Goal: Task Accomplishment & Management: Complete application form

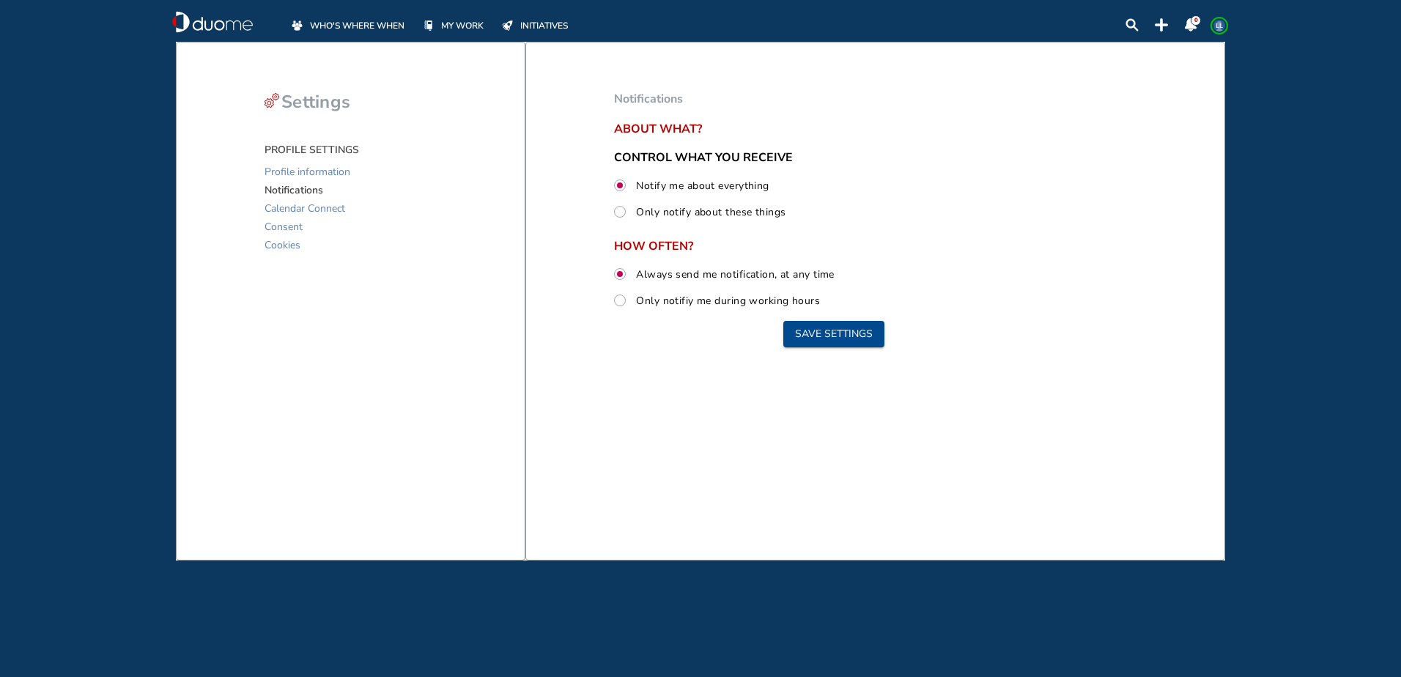
click at [306, 32] on span at bounding box center [299, 25] width 21 height 15
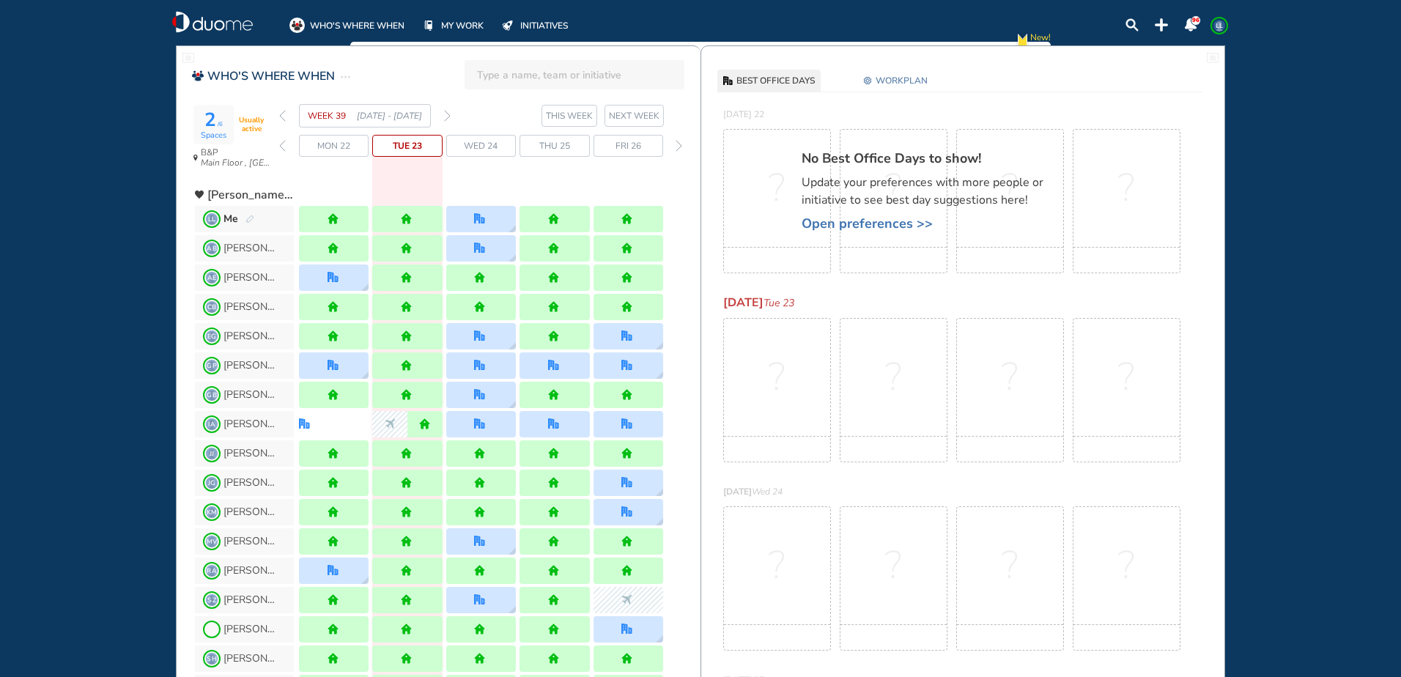
click at [917, 222] on span "Open preferences >>" at bounding box center [929, 223] width 256 height 15
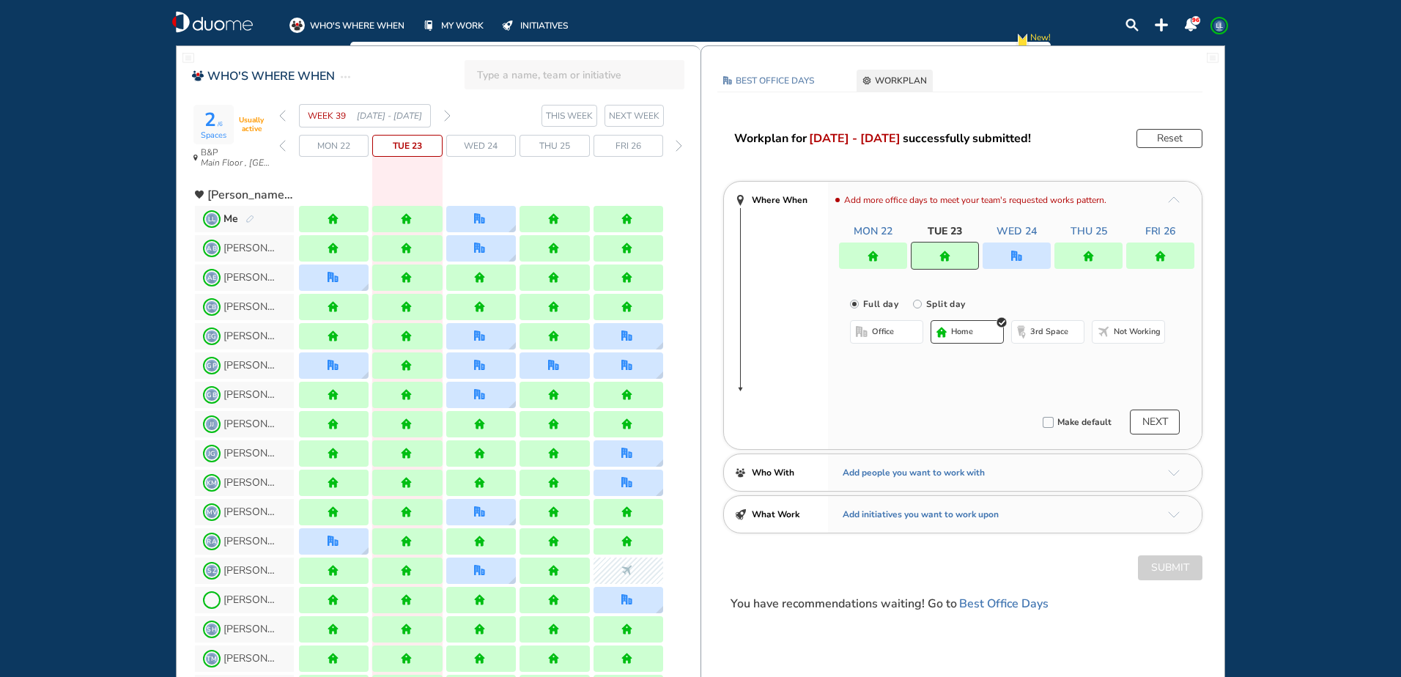
click at [445, 120] on img "forward week" at bounding box center [447, 116] width 7 height 12
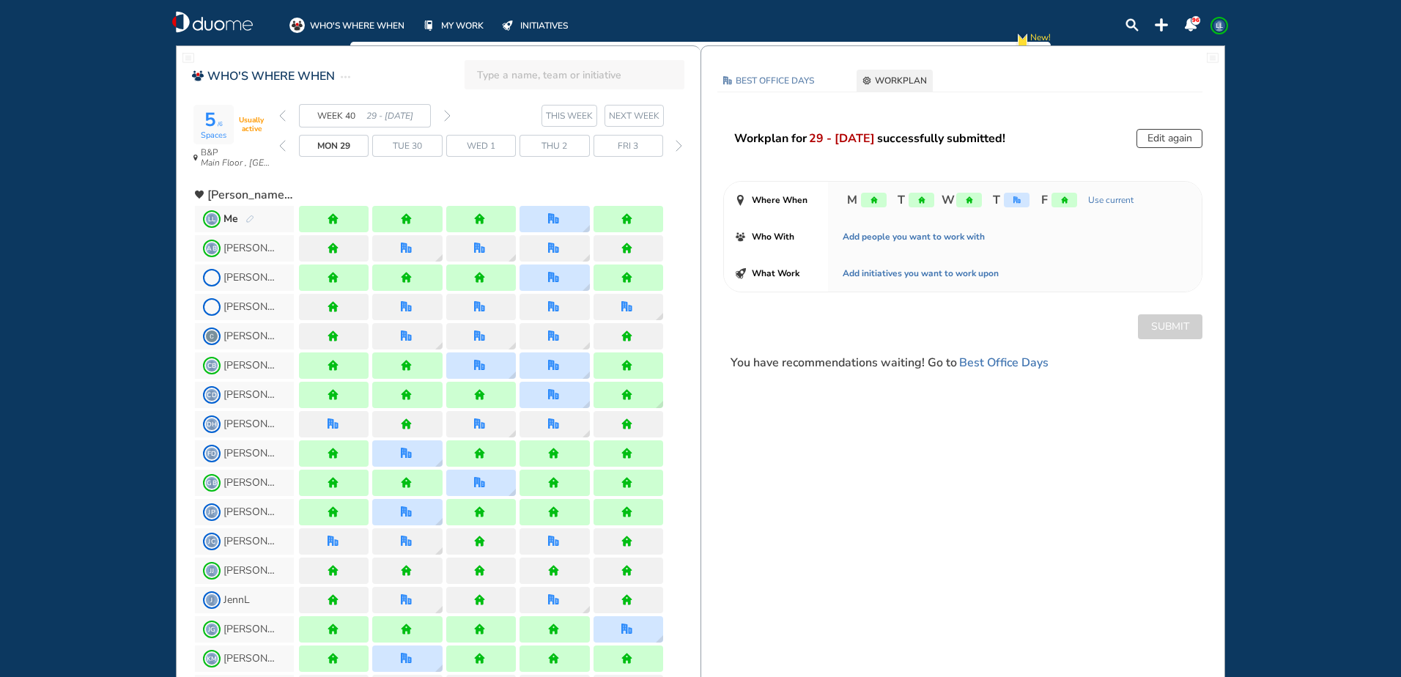
click at [445, 120] on img "forward week" at bounding box center [447, 116] width 7 height 12
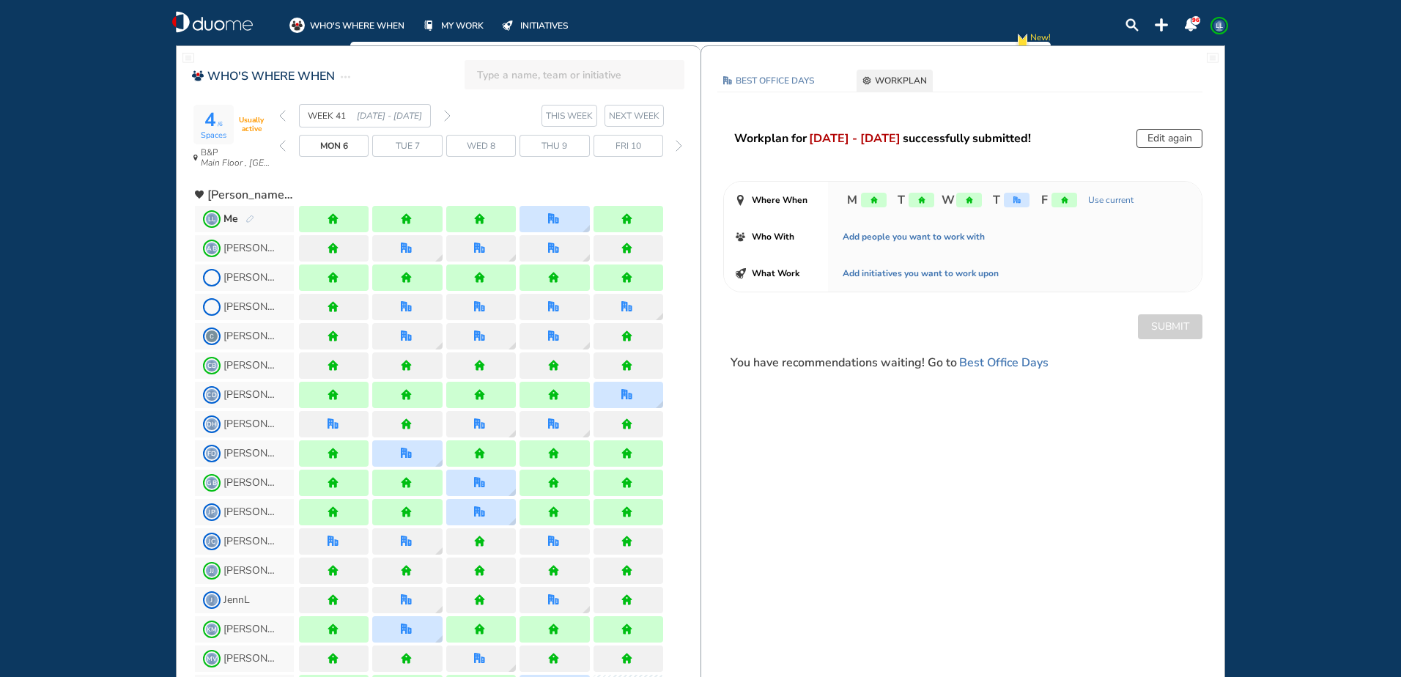
click at [445, 120] on img "forward week" at bounding box center [447, 116] width 7 height 12
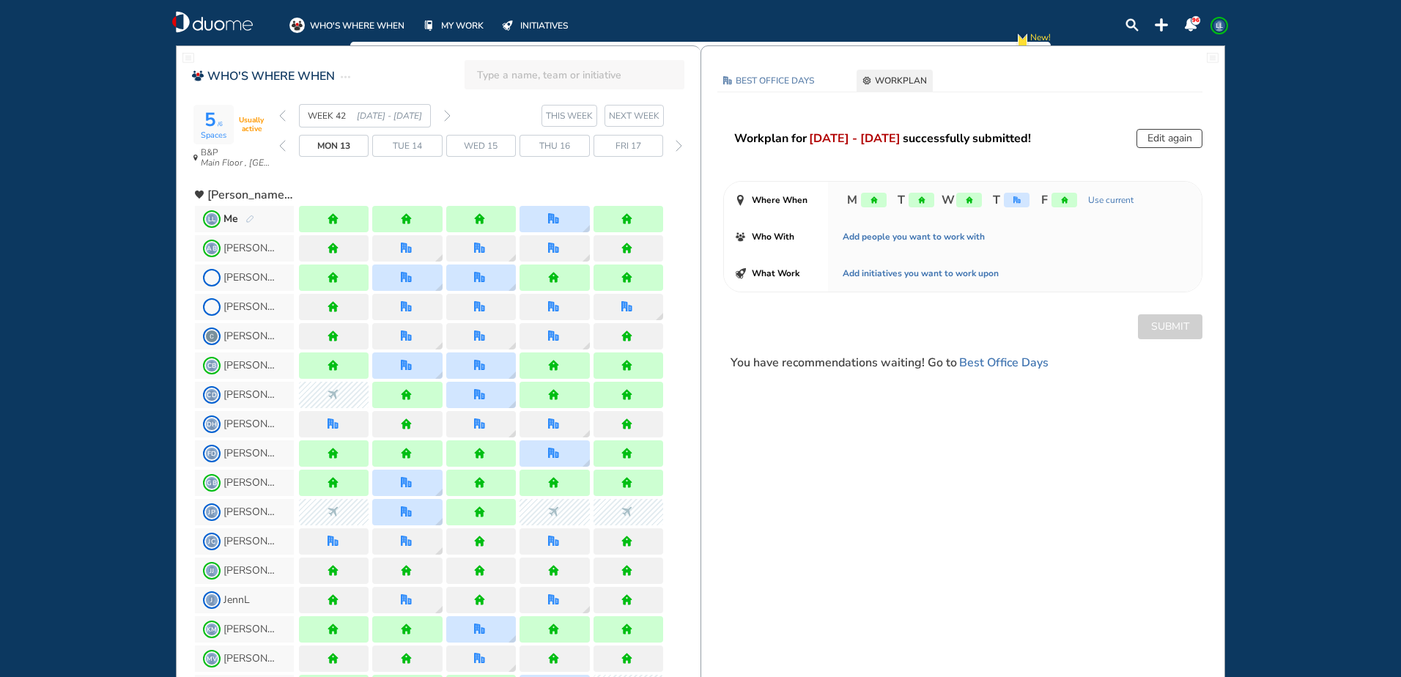
click at [445, 120] on img "forward week" at bounding box center [447, 116] width 7 height 12
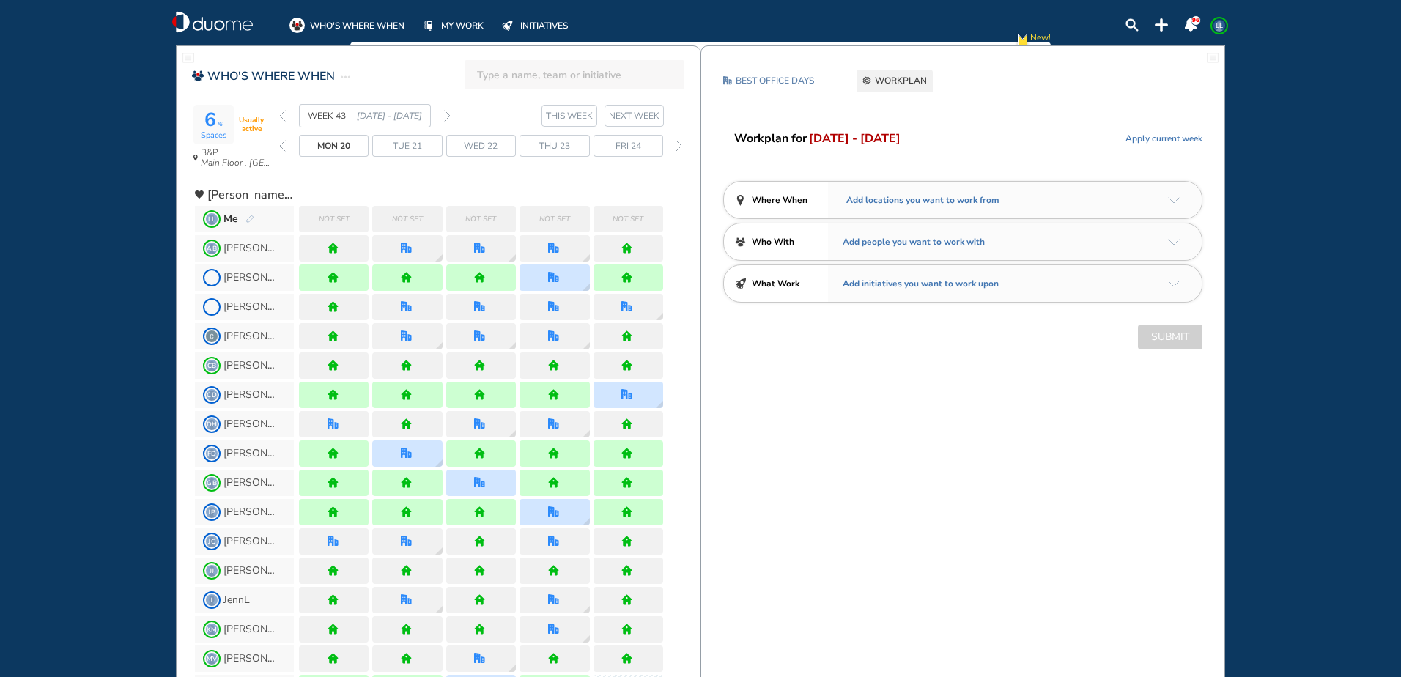
click at [1163, 196] on div "Add locations you want to work from" at bounding box center [1015, 200] width 374 height 37
click at [1180, 200] on div "Add locations you want to work from" at bounding box center [1015, 200] width 374 height 37
click at [1171, 199] on img "arrow-down-a5b4c4" at bounding box center [1174, 200] width 12 height 7
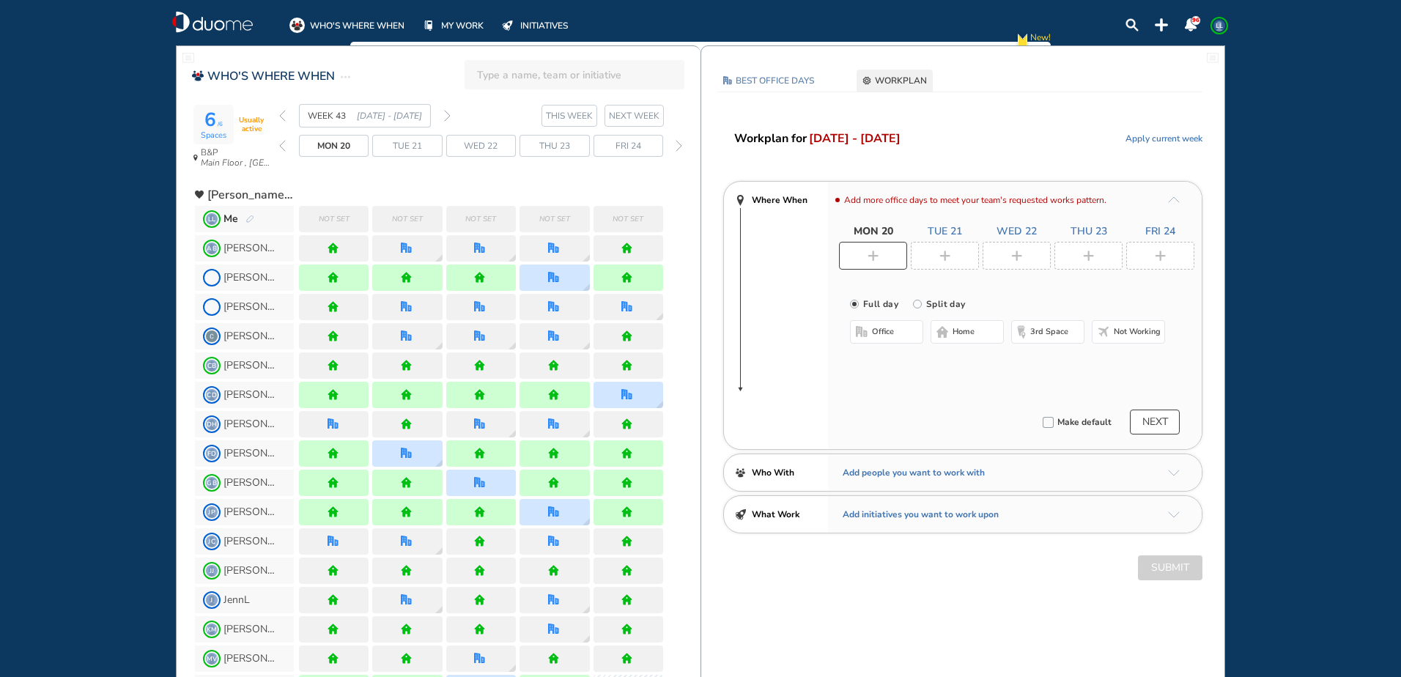
click at [955, 325] on button "home" at bounding box center [966, 331] width 73 height 23
click at [959, 271] on div "Add more office days to meet your team's requested works pattern. Mon 20 Tue 21…" at bounding box center [1015, 315] width 374 height 267
click at [958, 266] on div at bounding box center [945, 256] width 68 height 28
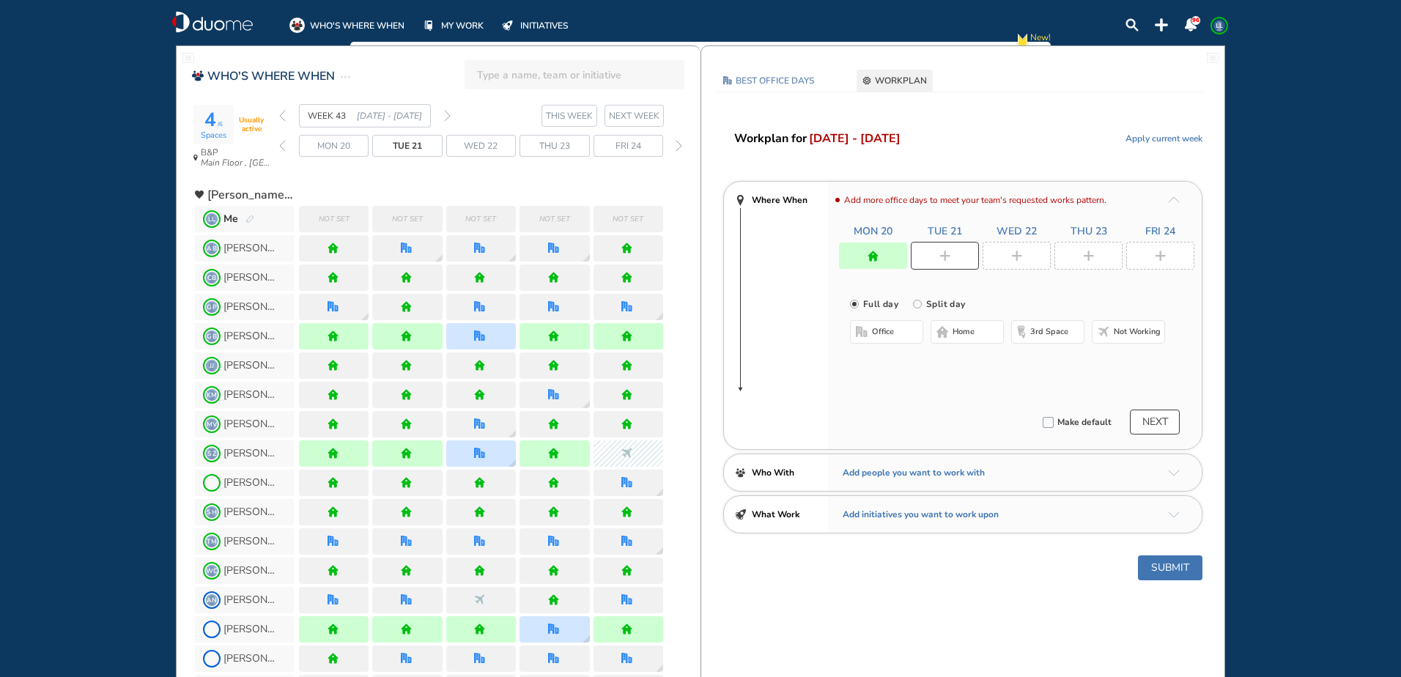
click at [964, 319] on div "Full day [GEOGRAPHIC_DATA] day office home 3rd space Not working" at bounding box center [1015, 329] width 374 height 100
click at [969, 328] on span "home" at bounding box center [963, 332] width 22 height 12
drag, startPoint x: 1031, startPoint y: 257, endPoint x: 1003, endPoint y: 306, distance: 55.8
click at [1030, 257] on div at bounding box center [1016, 256] width 68 height 28
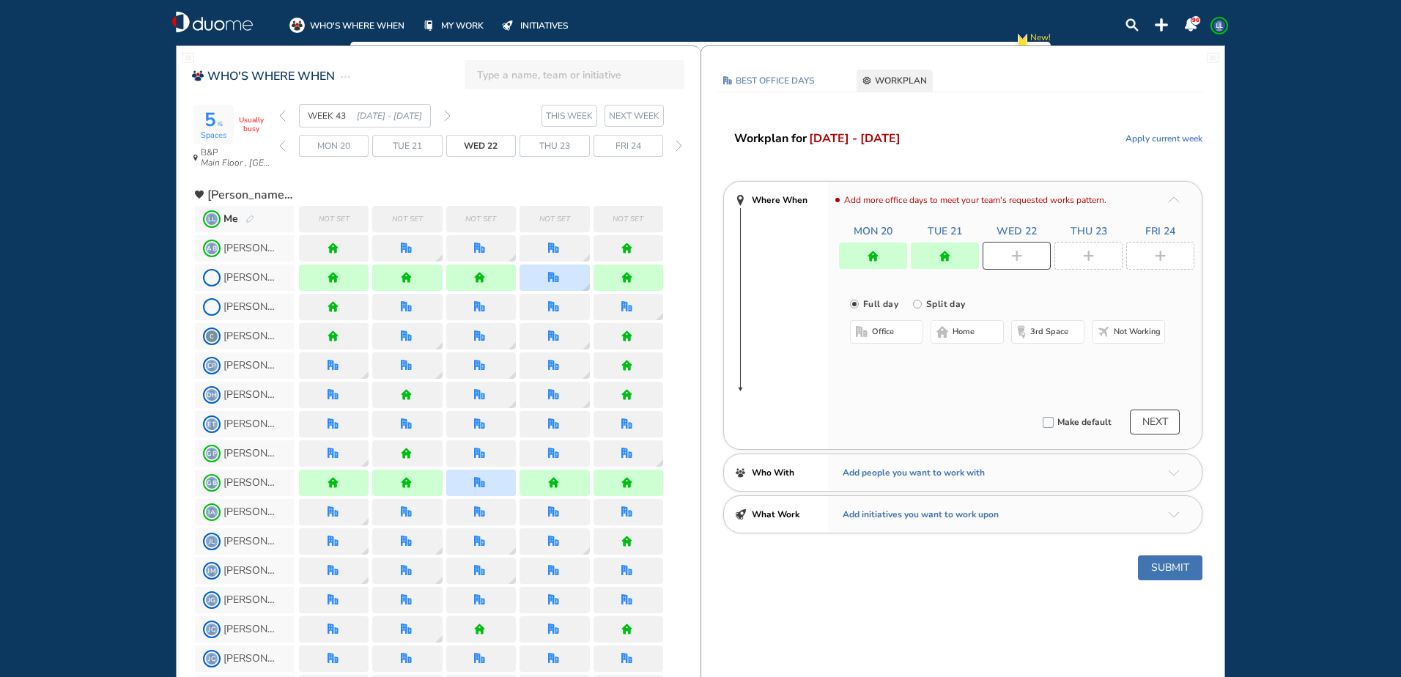
click at [981, 321] on button "home" at bounding box center [966, 331] width 73 height 23
click at [1108, 246] on div at bounding box center [1088, 256] width 68 height 28
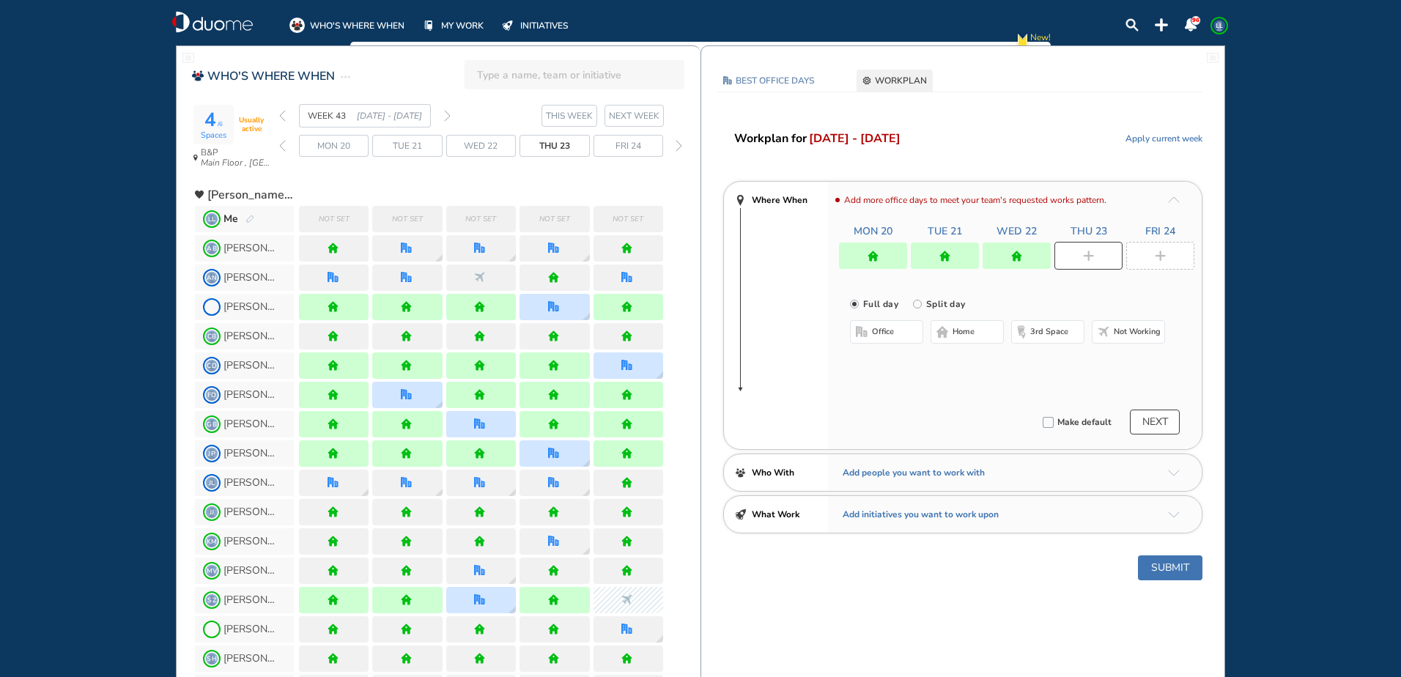
click at [911, 333] on button "office" at bounding box center [886, 331] width 73 height 23
click at [950, 375] on button "Select a Desk" at bounding box center [956, 379] width 66 height 15
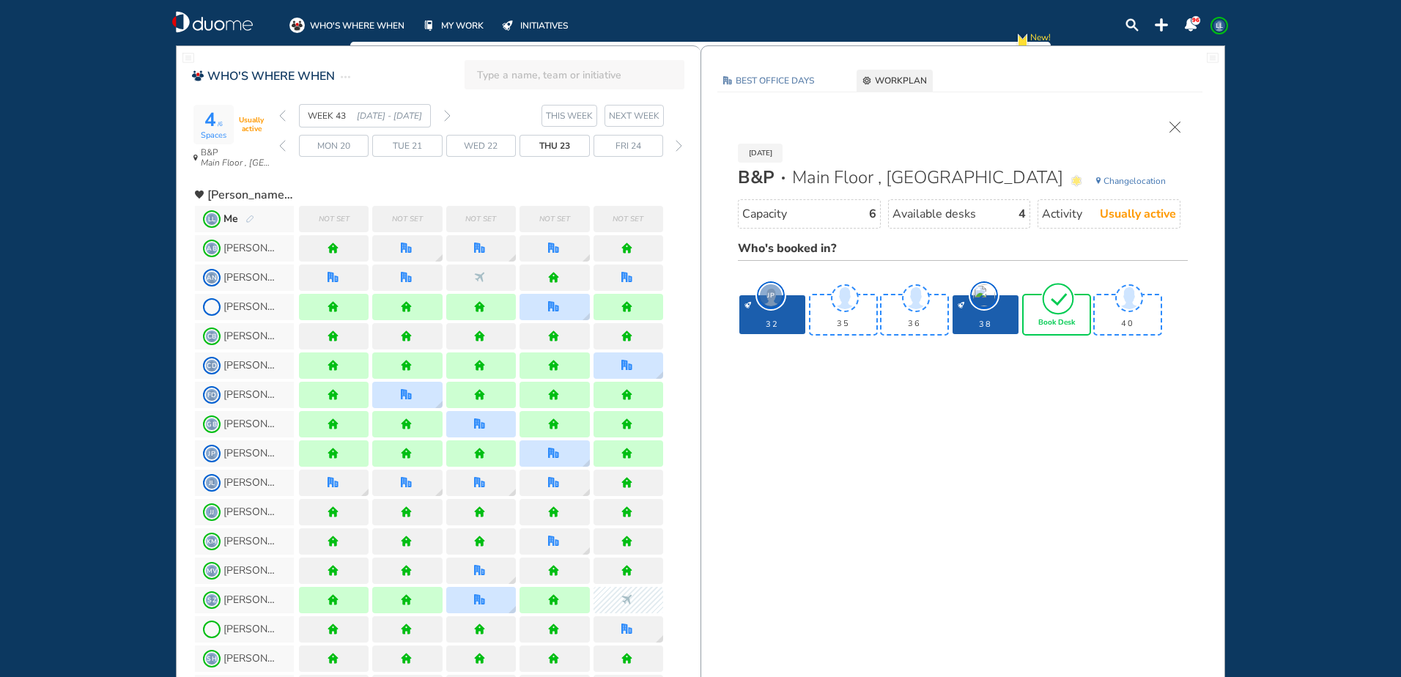
click at [1061, 314] on img "tick-rounded-outline" at bounding box center [1058, 298] width 34 height 34
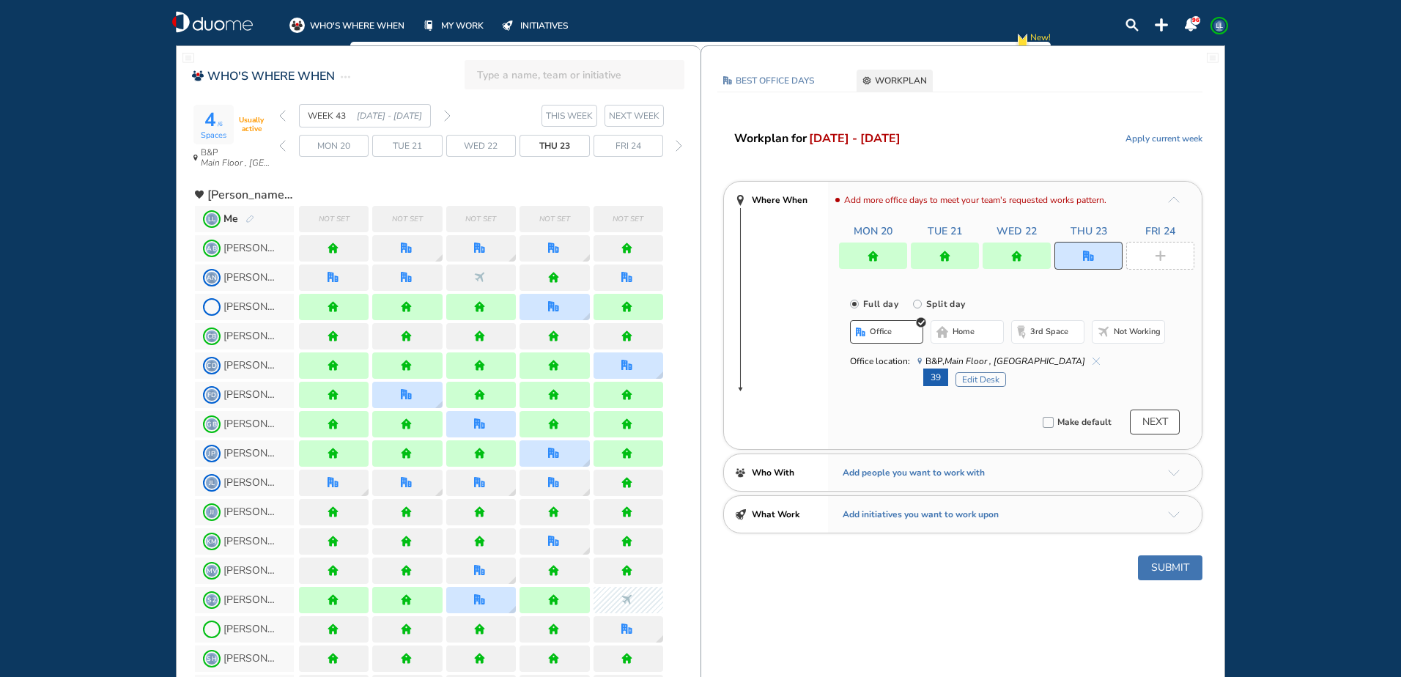
click at [1150, 259] on div at bounding box center [1160, 256] width 68 height 28
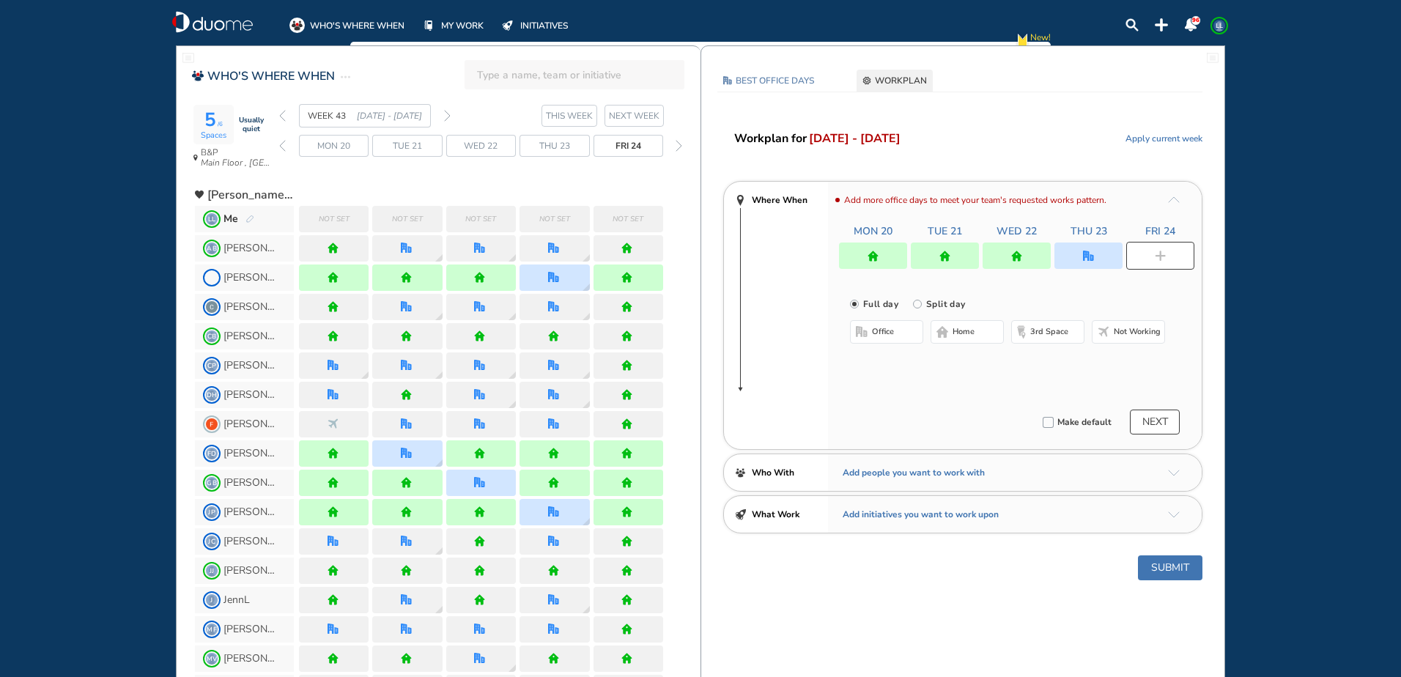
drag, startPoint x: 960, startPoint y: 329, endPoint x: 984, endPoint y: 385, distance: 61.4
click at [960, 326] on span "home" at bounding box center [963, 332] width 22 height 12
click at [1164, 566] on button "Submit" at bounding box center [1170, 567] width 64 height 25
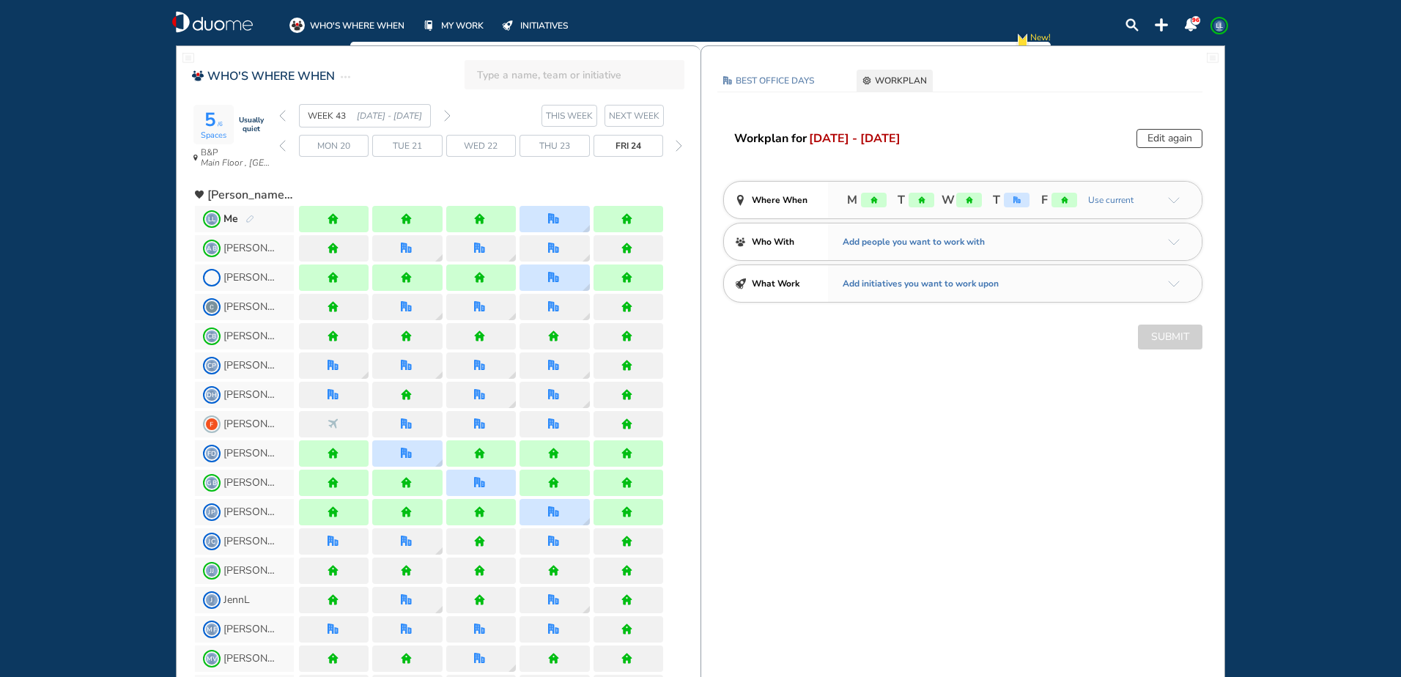
click at [445, 119] on img "forward week" at bounding box center [447, 116] width 7 height 12
